Goal: Task Accomplishment & Management: Use online tool/utility

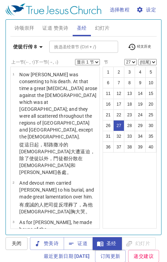
scroll to position [393, 0]
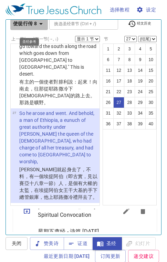
click at [42, 22] on icon "button" at bounding box center [41, 24] width 8 height 8
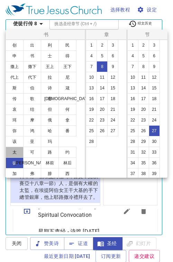
click at [19, 153] on button "太" at bounding box center [15, 152] width 18 height 11
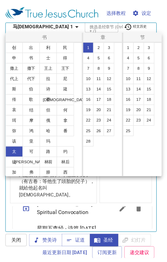
scroll to position [0, 0]
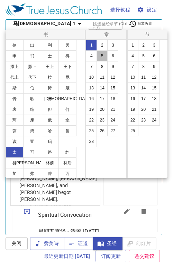
click at [101, 56] on button "5" at bounding box center [101, 55] width 11 height 11
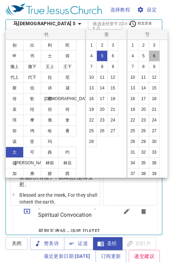
click at [155, 57] on button "6" at bounding box center [153, 55] width 11 height 11
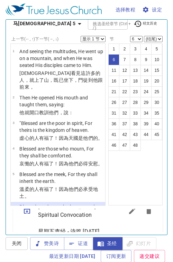
scroll to position [125, 0]
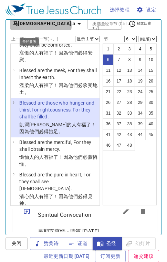
click at [75, 25] on icon "button" at bounding box center [79, 24] width 8 height 8
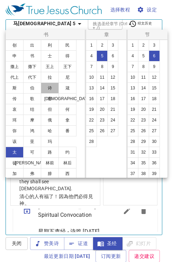
click at [52, 89] on button "诗" at bounding box center [50, 87] width 18 height 11
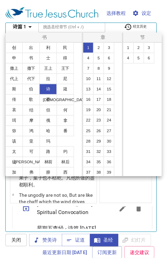
scroll to position [397, 0]
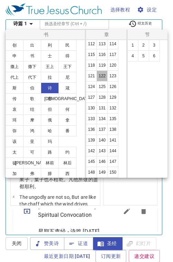
click at [100, 75] on button "122" at bounding box center [101, 75] width 11 height 11
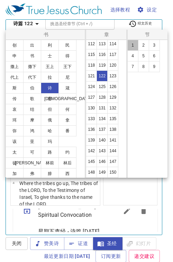
click at [129, 45] on button "1" at bounding box center [132, 45] width 11 height 11
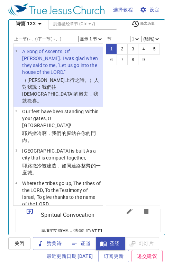
scroll to position [0, 0]
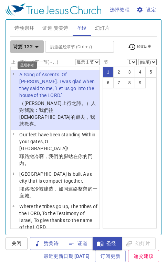
click at [39, 48] on icon "button" at bounding box center [37, 47] width 8 height 8
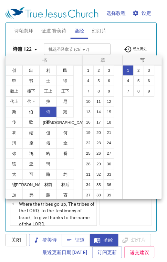
scroll to position [44, 0]
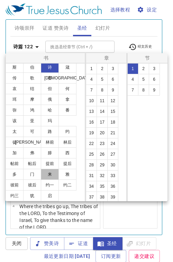
click at [53, 176] on button "来" at bounding box center [50, 174] width 18 height 11
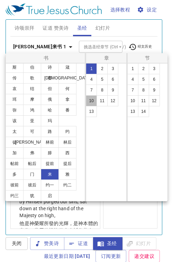
click at [93, 97] on button "10" at bounding box center [91, 100] width 11 height 11
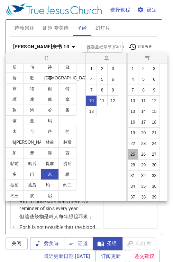
click at [133, 152] on button "25" at bounding box center [132, 154] width 11 height 11
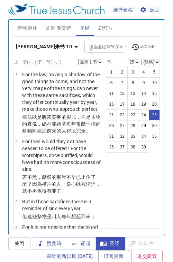
scroll to position [23, 0]
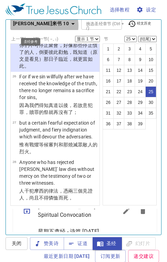
click at [69, 26] on icon "button" at bounding box center [73, 24] width 8 height 8
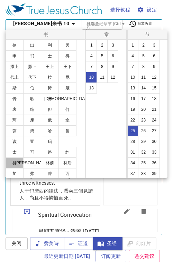
drag, startPoint x: 9, startPoint y: 164, endPoint x: 47, endPoint y: 115, distance: 62.0
click at [10, 164] on button "徒" at bounding box center [15, 162] width 18 height 11
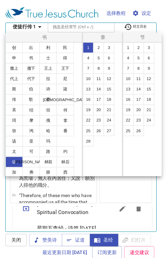
scroll to position [0, 0]
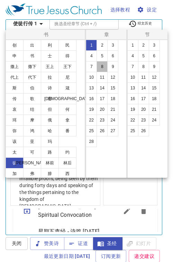
click at [101, 68] on button "8" at bounding box center [101, 66] width 11 height 11
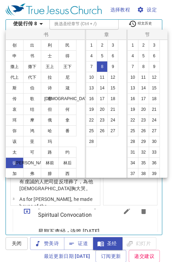
click at [134, 141] on button "28" at bounding box center [132, 141] width 11 height 11
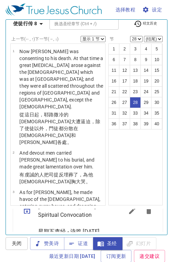
scroll to position [1433, 0]
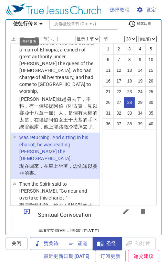
click at [41, 24] on icon "button" at bounding box center [40, 24] width 3 height 2
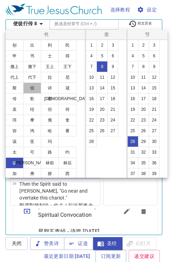
click at [32, 86] on button "伯" at bounding box center [32, 87] width 18 height 11
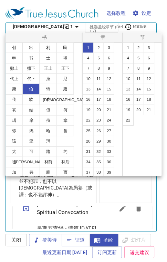
scroll to position [0, 0]
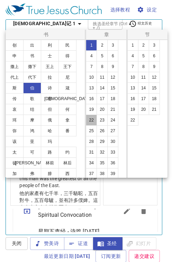
click at [93, 119] on button "22" at bounding box center [91, 120] width 11 height 11
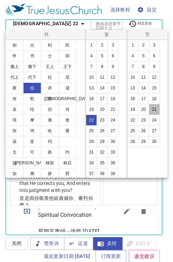
click at [153, 112] on button "21" at bounding box center [153, 109] width 11 height 11
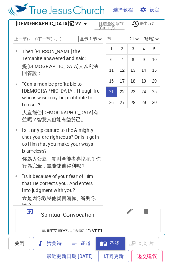
scroll to position [757, 0]
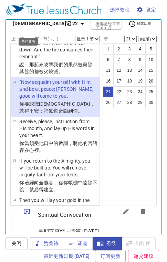
click at [78, 24] on icon "button" at bounding box center [82, 24] width 8 height 8
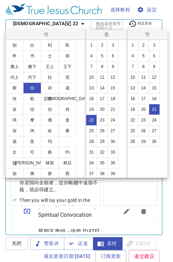
scroll to position [44, 0]
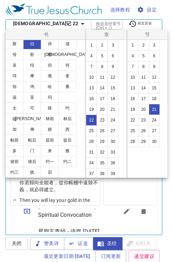
click at [67, 136] on button "提后" at bounding box center [67, 140] width 18 height 11
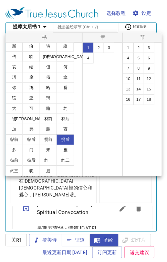
scroll to position [0, 0]
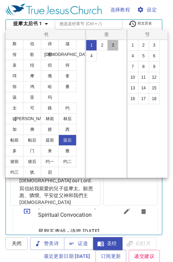
click at [115, 42] on button "3" at bounding box center [112, 45] width 11 height 11
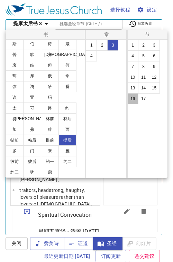
drag, startPoint x: 129, startPoint y: 96, endPoint x: 140, endPoint y: 139, distance: 44.5
click at [130, 96] on button "16" at bounding box center [132, 98] width 11 height 11
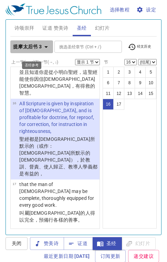
click at [45, 46] on icon "button" at bounding box center [46, 47] width 8 height 8
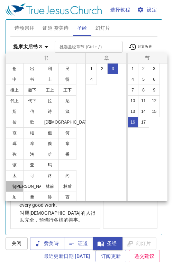
click at [15, 183] on button "徒" at bounding box center [15, 186] width 18 height 11
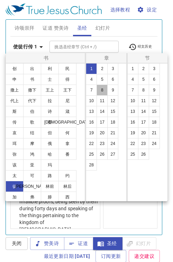
click at [101, 93] on button "8" at bounding box center [101, 90] width 11 height 11
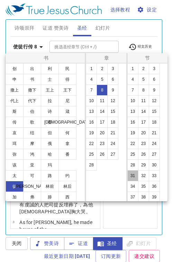
click at [132, 177] on button "31" at bounding box center [132, 175] width 11 height 11
select select "31"
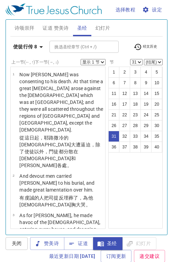
scroll to position [23, 0]
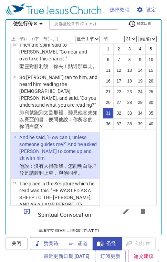
click at [93, 39] on select "显示 1 节 显示 2 节 显示 3 节 显示 4 节 显示 5 节" at bounding box center [87, 39] width 25 height 6
click at [75, 36] on select "显示 1 节 显示 2 节 显示 3 节 显示 4 节 显示 5 节" at bounding box center [87, 39] width 25 height 6
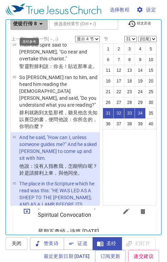
click at [43, 22] on icon "button" at bounding box center [41, 24] width 8 height 8
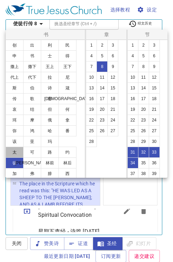
click at [19, 154] on button "太" at bounding box center [15, 152] width 18 height 11
select select "1"
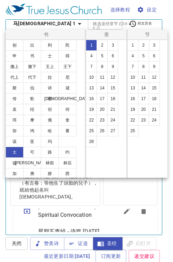
scroll to position [0, 0]
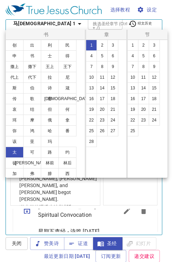
click at [104, 56] on button "5" at bounding box center [101, 55] width 11 height 11
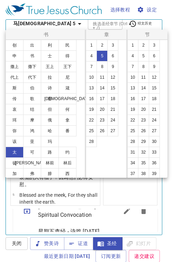
drag, startPoint x: 152, startPoint y: 45, endPoint x: 150, endPoint y: 49, distance: 5.0
click at [152, 45] on button "3" at bounding box center [153, 45] width 11 height 11
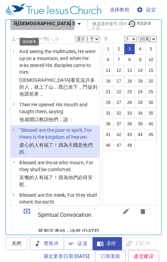
click at [78, 23] on icon "button" at bounding box center [79, 24] width 3 height 2
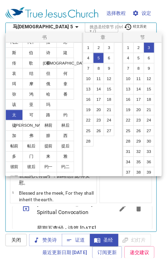
scroll to position [44, 0]
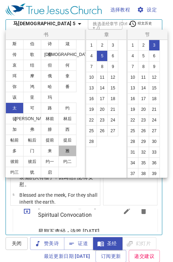
click at [68, 152] on button "雅" at bounding box center [67, 150] width 18 height 11
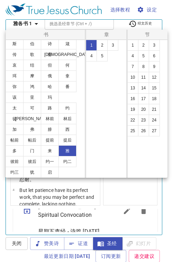
click at [91, 57] on button "4" at bounding box center [91, 55] width 11 height 11
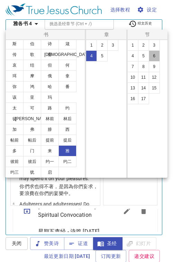
click at [153, 58] on button "6" at bounding box center [153, 55] width 11 height 11
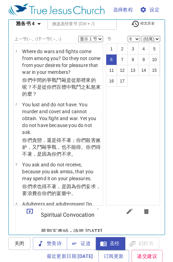
scroll to position [273, 0]
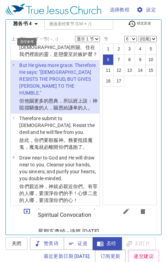
click at [36, 22] on icon "button" at bounding box center [36, 24] width 8 height 8
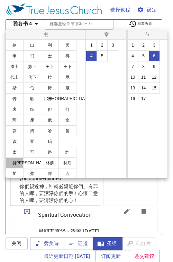
drag, startPoint x: 17, startPoint y: 162, endPoint x: 19, endPoint y: 154, distance: 8.0
click at [17, 162] on button "徒" at bounding box center [15, 162] width 18 height 11
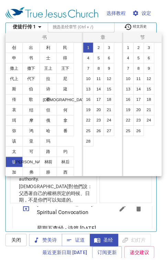
scroll to position [0, 0]
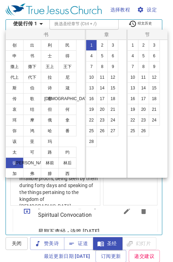
click at [101, 68] on button "8" at bounding box center [101, 66] width 11 height 11
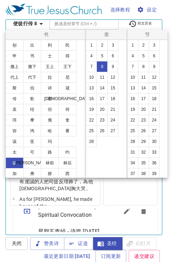
click at [133, 174] on button "37" at bounding box center [132, 173] width 11 height 11
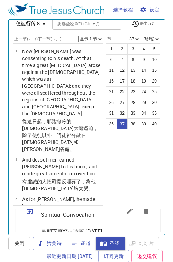
scroll to position [1950, 0]
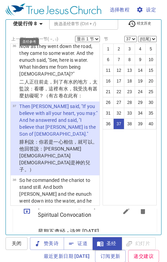
click at [41, 24] on icon "button" at bounding box center [41, 24] width 8 height 8
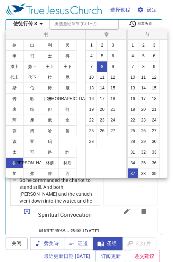
click at [33, 164] on button "罗" at bounding box center [32, 162] width 18 height 11
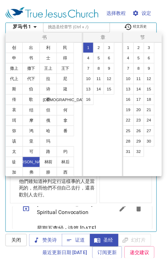
scroll to position [0, 0]
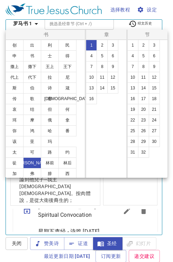
click at [114, 57] on button "6" at bounding box center [112, 55] width 11 height 11
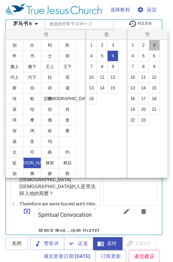
click at [151, 49] on button "3" at bounding box center [153, 45] width 11 height 11
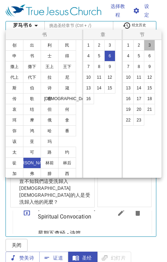
select select "3"
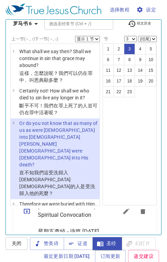
click at [89, 39] on select "显示 1 节 显示 2 节 显示 3 节 显示 4 节 显示 5 节" at bounding box center [87, 39] width 25 height 6
select select "2"
click at [75, 36] on select "显示 1 节 显示 2 节 显示 3 节 显示 4 节 显示 5 节" at bounding box center [87, 39] width 25 height 6
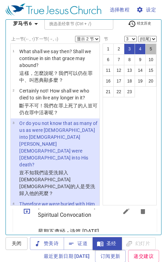
click at [146, 46] on button "5" at bounding box center [151, 48] width 11 height 11
select select "5"
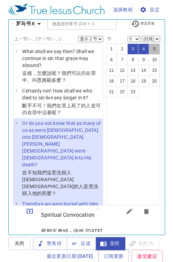
scroll to position [165, 0]
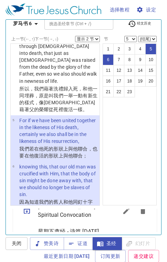
click at [90, 40] on select "显示 1 节 显示 2 节 显示 3 节 显示 4 节 显示 5 节" at bounding box center [87, 39] width 25 height 6
click at [75, 36] on select "显示 1 节 显示 2 节 显示 3 节 显示 4 节 显示 5 节" at bounding box center [87, 39] width 25 height 6
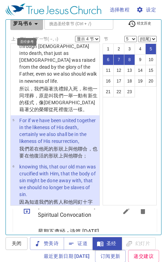
click at [39, 26] on icon "button" at bounding box center [36, 24] width 8 height 8
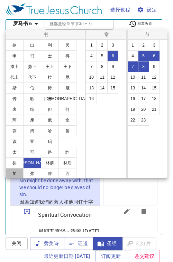
click at [21, 175] on button "加" at bounding box center [15, 173] width 18 height 11
select select "1"
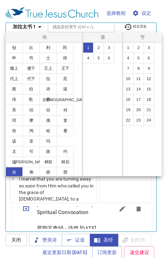
scroll to position [0, 0]
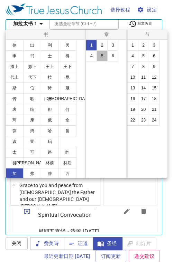
click at [99, 56] on button "5" at bounding box center [101, 55] width 11 height 11
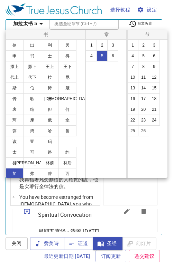
click at [132, 121] on button "22" at bounding box center [132, 120] width 11 height 11
select select "22"
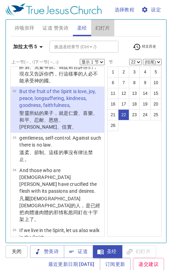
click at [105, 31] on span "幻灯片" at bounding box center [102, 28] width 15 height 9
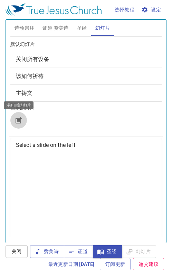
click at [20, 119] on icon "button" at bounding box center [18, 120] width 8 height 8
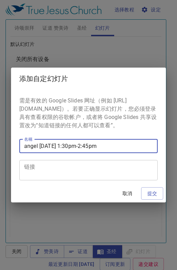
type input "angel [DATE] 1:30pm-2:45pm"
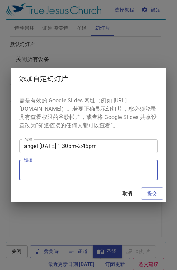
click at [57, 170] on textarea "链接" at bounding box center [88, 170] width 129 height 13
paste textarea "https://docs.google.com/presentation/d/1XoT1t1BpRyOTzycDR3wInmdkF9EdYWm6d-WhN0U…"
type textarea "https://docs.google.com/presentation/d/1XoT1t1BpRyOTzycDR3wInmdkF9EdYWm6d-WhN0U…"
click at [154, 197] on span "提交" at bounding box center [152, 194] width 11 height 9
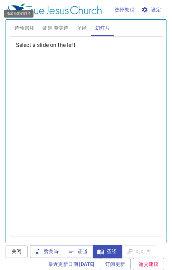
scroll to position [0, 0]
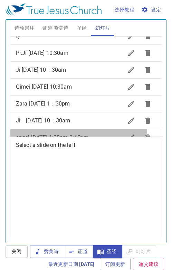
click at [61, 134] on span "angel [DATE] 1:30pm-2:45pm" at bounding box center [52, 137] width 72 height 7
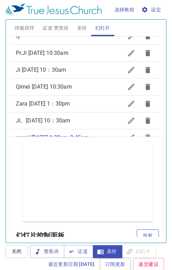
click at [139, 231] on button "投射" at bounding box center [148, 236] width 22 height 13
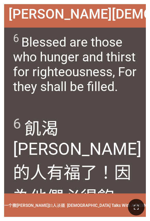
click at [47, 212] on wg5526 "。" at bounding box center [38, 222] width 17 height 20
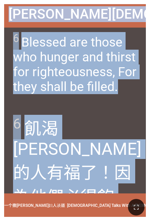
drag, startPoint x: 10, startPoint y: 15, endPoint x: 125, endPoint y: 184, distance: 204.1
click at [125, 184] on div "Matthew 马太福音 5:6 Matthew 马太福音 5:6 6 Blessed are those who hunger and thirst for…" at bounding box center [75, 110] width 142 height 213
copy div "Matthew 马太福音 5:6 Matthew 马太福音 5:6 6 Blessed are those who hunger and thirst for…"
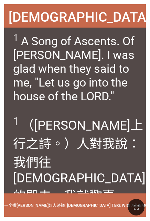
click at [73, 117] on span "1 （大衛 上行之詩 。）人對我說 ：我們往 耶和華 的殿 去，我就歡喜 。" at bounding box center [79, 159] width 133 height 89
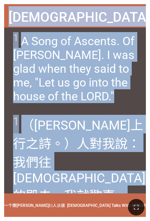
drag, startPoint x: 24, startPoint y: 12, endPoint x: 118, endPoint y: 185, distance: 196.8
click at [118, 185] on div "Psalm 诗篇 122:1 Psalm 诗篇 122:1 1 A Song of Ascents. Of David. I was glad when th…" at bounding box center [75, 110] width 142 height 213
drag, startPoint x: 118, startPoint y: 185, endPoint x: 70, endPoint y: 138, distance: 67.6
copy div "Psalm 诗篇 122:1 Psalm 诗篇 122:1 1 A Song of Ascents. Of David. I was glad when th…"
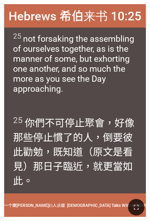
click at [72, 190] on div "25 你們 不 可停止 聚會 ，好像 那些 停止慣了 的人，倒 要彼此勸勉 ，既 知道（原文是看見 ）那日子 臨近 ，就 更 當如此 。" at bounding box center [75, 152] width 142 height 83
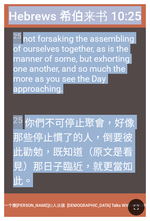
drag, startPoint x: 11, startPoint y: 13, endPoint x: 102, endPoint y: 181, distance: 190.9
click at [102, 181] on div "Hebrews 希伯来书 10:25 Hebrews 希伯来书 10:25 25 not forsaking the assembling of oursel…" at bounding box center [75, 110] width 142 height 213
drag, startPoint x: 102, startPoint y: 181, endPoint x: 68, endPoint y: 134, distance: 57.1
copy div "Hebrews 希伯来书 10:25 Hebrews 希伯来书 10:25 25 not forsaking the assembling of oursel…"
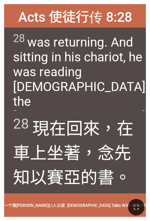
click at [131, 173] on wg2268 "的書。" at bounding box center [106, 178] width 51 height 20
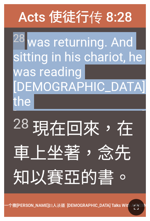
drag, startPoint x: 131, startPoint y: 16, endPoint x: 26, endPoint y: 113, distance: 143.4
click at [26, 113] on div "Acts 使徒行传 8:28 Acts 使徒行传 8:28 28 was returning. And sitting in his chariot, he …" at bounding box center [75, 110] width 142 height 213
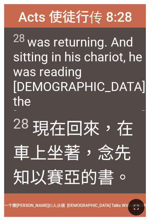
click at [87, 170] on wg2268 "的書。" at bounding box center [106, 178] width 51 height 20
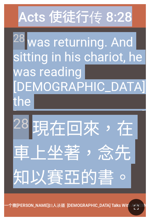
drag, startPoint x: 19, startPoint y: 12, endPoint x: 122, endPoint y: 190, distance: 204.7
click at [122, 190] on div "Acts 使徒行传 8:28 Acts 使徒行传 8:28 28 was returning. And sitting in his chariot, he …" at bounding box center [75, 110] width 142 height 213
copy div "Acts 使徒行传 8:28 Acts 使徒行传 8:28 28 was returning. And sitting in his chariot, he …"
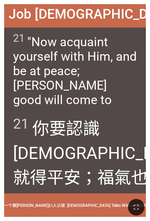
click at [119, 188] on span "21 你要認識 神，就得平安 ；福氣 也必臨到 你。" at bounding box center [109, 164] width 193 height 98
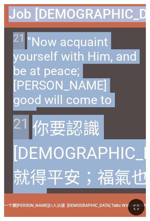
drag, startPoint x: 26, startPoint y: 16, endPoint x: 123, endPoint y: 191, distance: 201.0
click at [123, 191] on div "Job 约伯记 22:21 Job 约伯记 22:21 21 "Now acquaint yourself with Him, and be at peace…" at bounding box center [75, 110] width 142 height 213
copy div "Job 约伯记 22:21 Job 约伯记 22:21 21 "Now acquaint yourself with Him, and be at peace…"
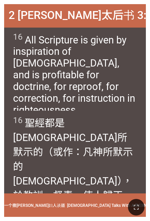
click at [94, 176] on div "16 聖經 都是 神所默示的 （或作：凡神所默示的聖經），於 教訓 、督責 、使人歸正 、教導 人學義 都是有益的，" at bounding box center [75, 152] width 142 height 83
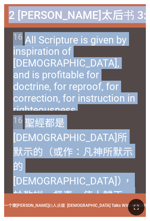
drag, startPoint x: 9, startPoint y: 9, endPoint x: 124, endPoint y: 177, distance: 203.7
click at [124, 177] on div "2 Timothy 提摩太后书 3:16 2 Timothy 提摩太后书 3:16 16 All Scripture is given by inspirat…" at bounding box center [75, 110] width 142 height 213
drag, startPoint x: 124, startPoint y: 177, endPoint x: 65, endPoint y: 139, distance: 70.5
copy div "2 Timothy 提摩太后书 3:16 2 Timothy 提摩太后书 3:16 16 All Scripture is given by inspirat…"
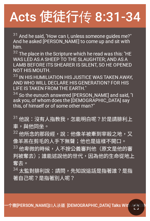
drag, startPoint x: 120, startPoint y: 184, endPoint x: 111, endPoint y: 154, distance: 31.2
click at [118, 183] on div "31 他說 ：沒有 人 指教 我 ，怎 能 明白呢？於是 請 腓利 上 車，與 他 同坐 。 32 他所 念 的那段 經 ，說 ：他像 羊 被牽 到 宰殺 之…" at bounding box center [75, 152] width 142 height 83
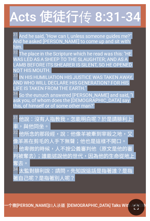
drag, startPoint x: 13, startPoint y: 12, endPoint x: 134, endPoint y: 187, distance: 212.6
click at [134, 187] on div "Acts 使徒行传 8:31-34 Acts 使徒行传 8:31-34 31 And he said, "How can I, unless someone …" at bounding box center [75, 110] width 142 height 213
copy div "Acts 使徒行传 8:31-34 Acts 使徒行传 8:31-34 31 And he said, "How can I, unless someone …"
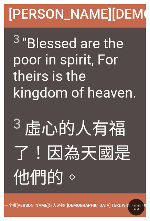
click at [94, 178] on span "3 虛 心 的人有福了 ！因為 天 國 是 他們的 。" at bounding box center [75, 152] width 125 height 74
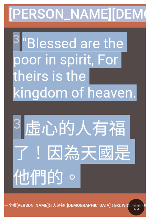
drag, startPoint x: 11, startPoint y: 12, endPoint x: 125, endPoint y: 182, distance: 204.2
click at [125, 182] on div "Matthew 马太福音 5:3 Matthew 马太福音 5:3 3 "Blessed are the poor in spirit, For theirs…" at bounding box center [75, 110] width 142 height 213
drag, startPoint x: 125, startPoint y: 182, endPoint x: 59, endPoint y: 130, distance: 84.1
copy div "Matthew 马太福音 5:3 Matthew 马太福音 5:3 3 "Blessed are the poor in spirit, For theirs…"
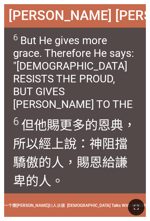
click at [90, 174] on span "6 但 他賜 更多的 恩典 ，所以 經上說 ：神 阻擋 驕傲 的人，賜 恩 給謙卑 的人。" at bounding box center [75, 152] width 125 height 75
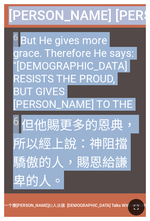
drag, startPoint x: 89, startPoint y: 175, endPoint x: 132, endPoint y: 184, distance: 43.5
click at [132, 184] on div "James 雅各书 4:6 James 雅各书 4:6 6 But He gives more grace. Therefore He says: "GOD …" at bounding box center [75, 110] width 142 height 213
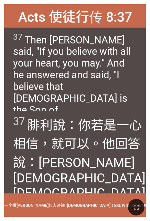
click at [132, 163] on span "37 腓利 說 ：你若 是一 心 相信 ，就可以 。他回答 說 ：我信 耶穌 基督 是 神 的兒子 。）" at bounding box center [79, 167] width 133 height 104
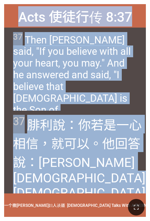
drag, startPoint x: 19, startPoint y: 15, endPoint x: 115, endPoint y: 185, distance: 194.9
click at [115, 185] on div "Acts 使徒行传 8:37 Acts 使徒行传 8:37 37 Then Philip said, "If you believe with all you…" at bounding box center [75, 110] width 142 height 213
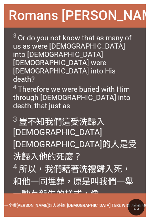
click at [122, 188] on span "3 豈不知 我們 這受洗 歸入 基督 耶穌 的人是受洗 歸入 他的 死 麼？ 4 所以 ，我們藉著 洗禮 歸入 死 ，和他 一同埋葬 ，原是叫 我們 一舉一動…" at bounding box center [75, 169] width 125 height 109
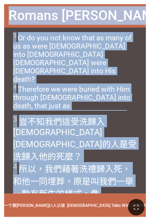
drag, startPoint x: 12, startPoint y: 15, endPoint x: 120, endPoint y: 189, distance: 204.8
click at [120, 189] on div "Romans 罗马书 6:3-4 Romans 罗马书 6:3-4 3 Or do you not know that as many of us as we…" at bounding box center [75, 110] width 142 height 213
drag, startPoint x: 120, startPoint y: 189, endPoint x: 60, endPoint y: 145, distance: 74.2
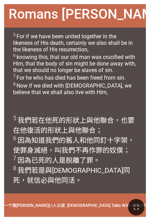
click at [86, 184] on span "5 我們若 在 他 死 的形狀 上與他聯合 ，也 要 在他復活 的形狀上與他聯合； 6 因為 知道 我們的 舊 人 和他同釘十字架 ，使 罪 身 滅絕 ，叫我…" at bounding box center [75, 150] width 125 height 70
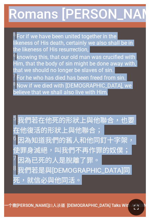
drag, startPoint x: 12, startPoint y: 14, endPoint x: 118, endPoint y: 178, distance: 195.7
click at [118, 178] on div "Romans 罗马书 6:5-8 Romans 罗马书 6:5-8 5 For if we have been united together in the …" at bounding box center [75, 110] width 142 height 213
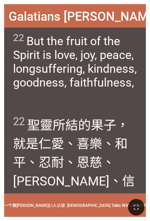
click at [97, 192] on div "22 聖靈 所結的果子 ，就是 仁愛 、喜樂 、和平 、忍耐 、恩慈 、良善 、信實 、" at bounding box center [75, 152] width 142 height 83
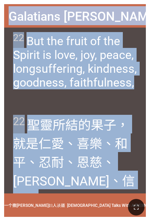
drag, startPoint x: 11, startPoint y: 12, endPoint x: 132, endPoint y: 187, distance: 212.0
click at [132, 187] on div "Galatians 加拉太书 5:22 Galatians 加拉太书 5:22 22 But the fruit of the Spirit is love,…" at bounding box center [75, 110] width 142 height 213
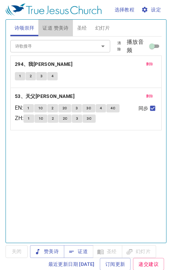
click at [65, 26] on span "证道 赞美诗" at bounding box center [55, 28] width 26 height 9
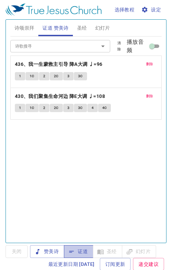
click at [81, 253] on span "证道" at bounding box center [78, 251] width 18 height 9
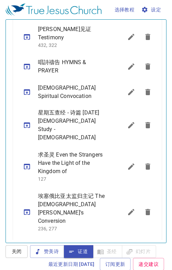
scroll to position [483, 0]
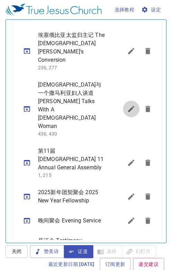
click at [127, 105] on icon "sermon lineup list" at bounding box center [131, 109] width 8 height 8
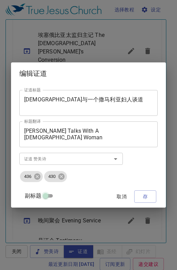
click at [48, 195] on input "副标题" at bounding box center [45, 197] width 25 height 8
checkbox input "true"
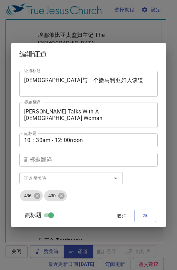
click at [121, 216] on span "取消" at bounding box center [122, 216] width 17 height 9
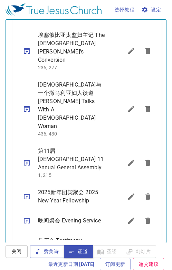
click at [128, 106] on icon "sermon lineup list" at bounding box center [131, 109] width 6 height 6
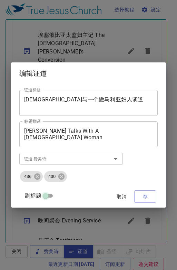
click at [51, 196] on input "副标题" at bounding box center [45, 197] width 25 height 8
checkbox input "true"
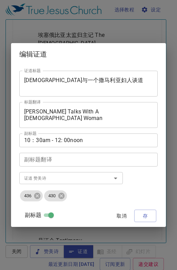
click at [127, 212] on button "取消" at bounding box center [122, 216] width 22 height 13
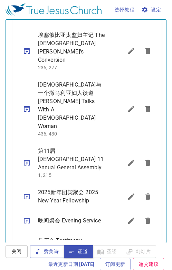
click at [127, 47] on icon "sermon lineup list" at bounding box center [131, 51] width 8 height 8
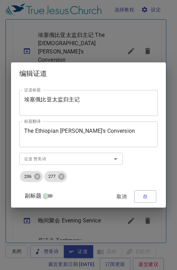
click at [50, 195] on input "副标题" at bounding box center [45, 197] width 25 height 8
checkbox input "true"
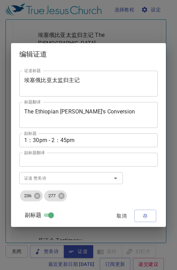
click at [120, 216] on span "取消" at bounding box center [122, 216] width 17 height 9
